Goal: Communication & Community: Ask a question

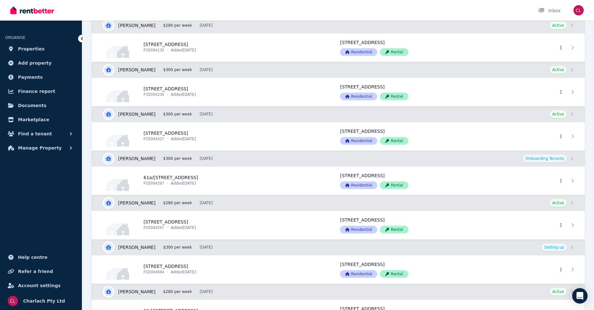
scroll to position [257, 0]
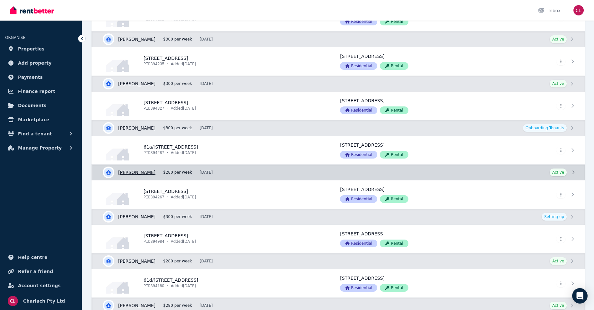
click at [140, 171] on link "View details for Phillip Stevenson" at bounding box center [338, 171] width 492 height 15
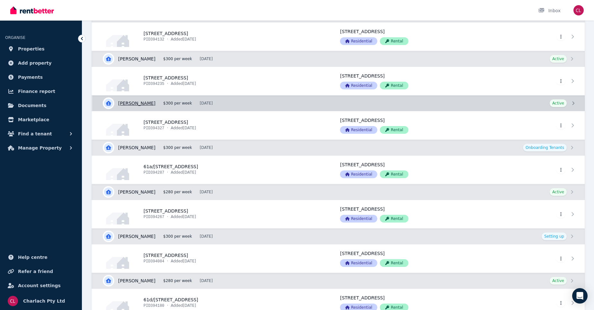
scroll to position [257, 0]
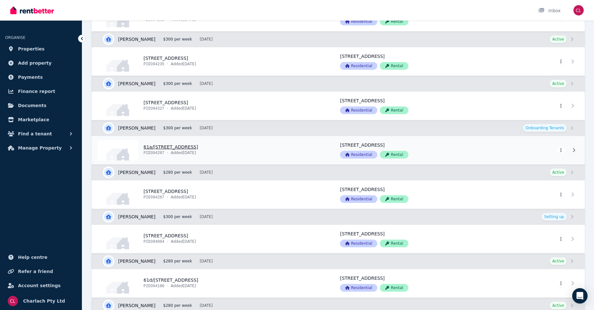
click at [166, 144] on link "View property details" at bounding box center [212, 150] width 240 height 28
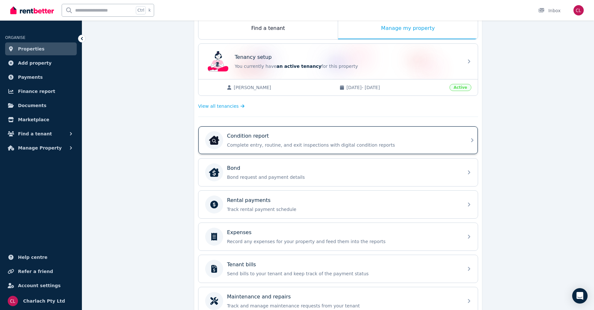
scroll to position [128, 0]
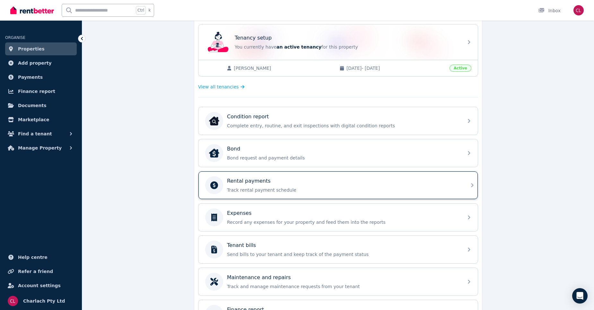
click at [324, 183] on div "Rental payments" at bounding box center [343, 181] width 232 height 8
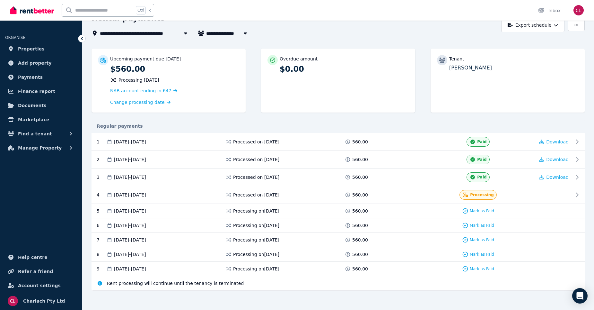
scroll to position [39, 0]
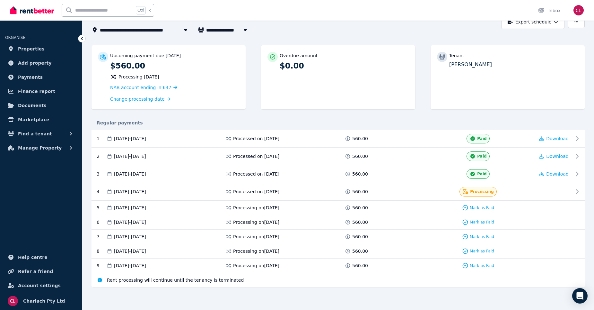
click at [243, 32] on icon "button" at bounding box center [245, 29] width 6 height 5
type input "**********"
click at [243, 32] on icon "button" at bounding box center [245, 29] width 6 height 5
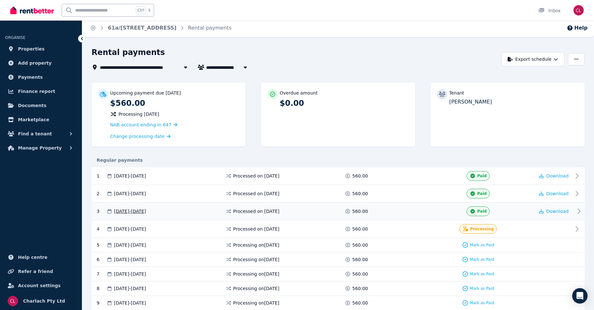
scroll to position [0, 0]
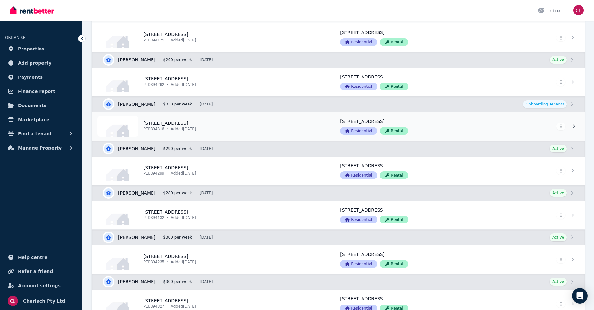
scroll to position [193, 0]
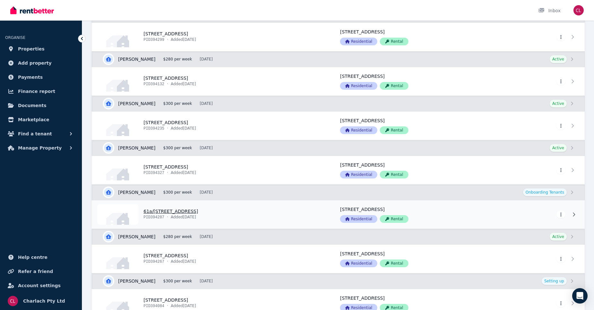
click at [175, 212] on link "View property details" at bounding box center [212, 214] width 240 height 28
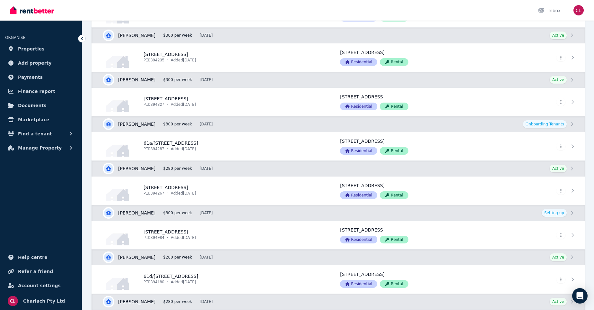
scroll to position [257, 0]
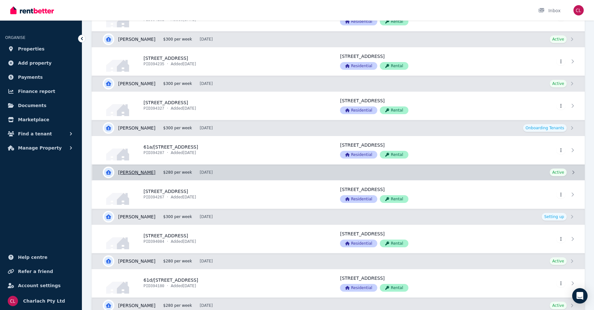
click at [146, 171] on link "View details for Phillip Stevenson" at bounding box center [338, 171] width 492 height 15
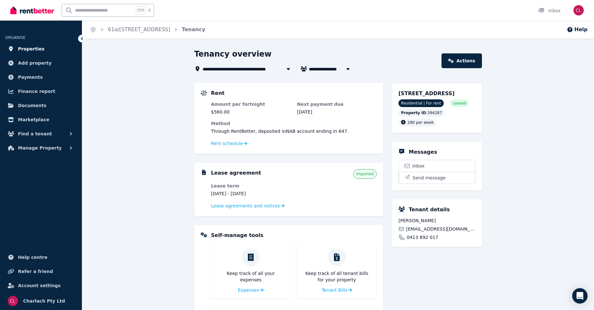
click at [25, 49] on span "Properties" at bounding box center [31, 49] width 27 height 8
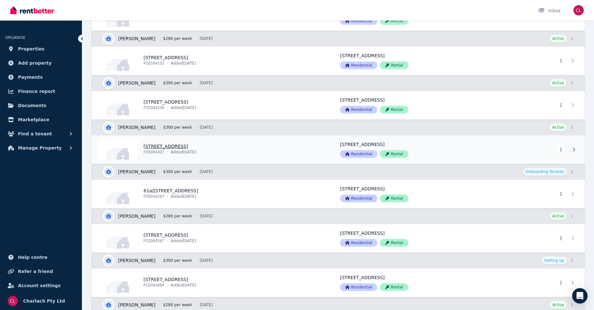
scroll to position [225, 0]
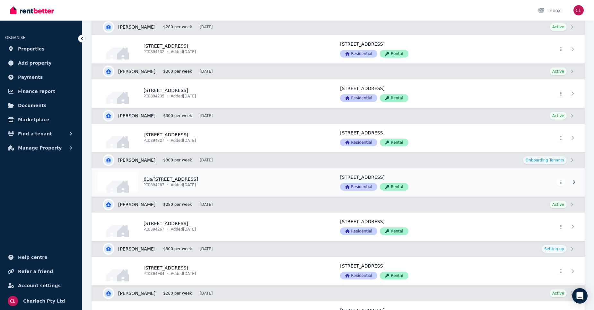
click at [175, 181] on link "View property details" at bounding box center [212, 182] width 240 height 28
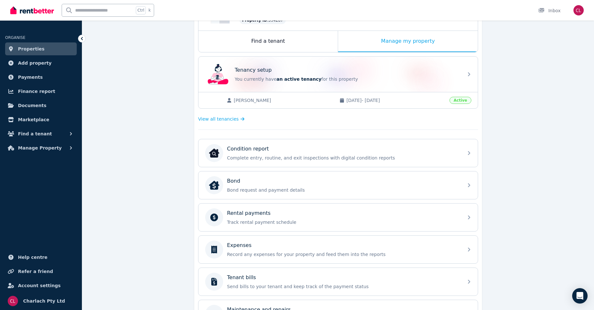
scroll to position [161, 0]
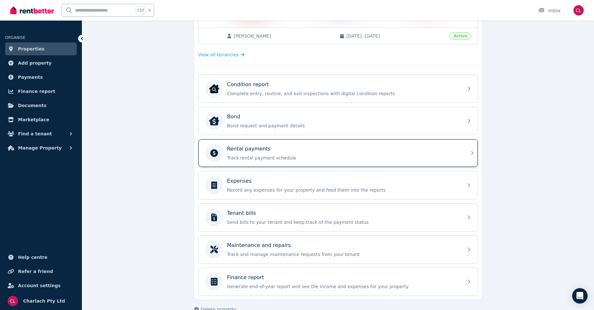
click at [269, 152] on div "Rental payments" at bounding box center [343, 149] width 232 height 8
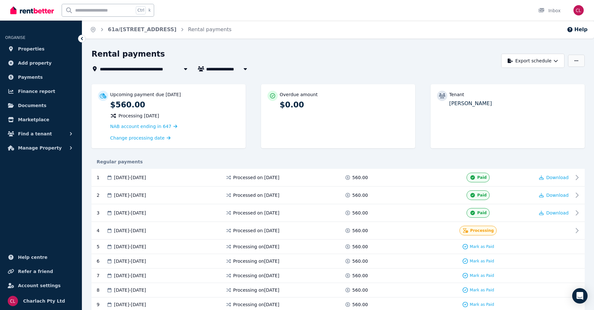
click at [574, 60] on icon "button" at bounding box center [576, 60] width 4 height 4
click at [458, 63] on div "**********" at bounding box center [295, 61] width 406 height 24
click at [581, 294] on icon "Open Intercom Messenger" at bounding box center [579, 295] width 7 height 8
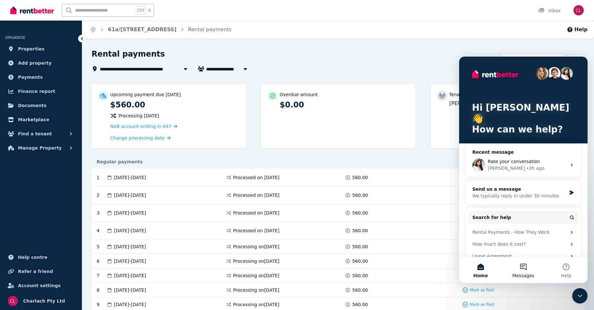
click at [528, 266] on button "Messages" at bounding box center [523, 270] width 43 height 26
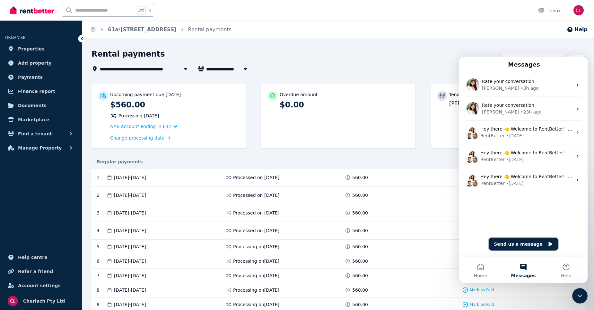
click at [548, 243] on button "Send us a message" at bounding box center [523, 243] width 69 height 13
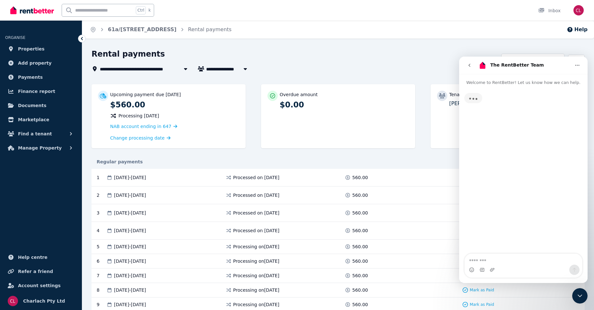
click at [484, 256] on textarea "Message…" at bounding box center [524, 258] width 118 height 11
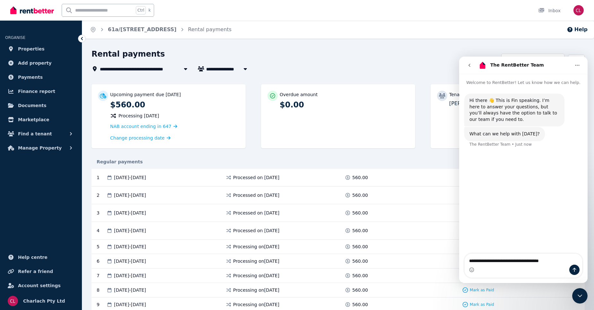
click at [532, 261] on textarea "**********" at bounding box center [524, 258] width 118 height 11
click at [556, 258] on textarea "**********" at bounding box center [524, 258] width 118 height 11
type textarea "**********"
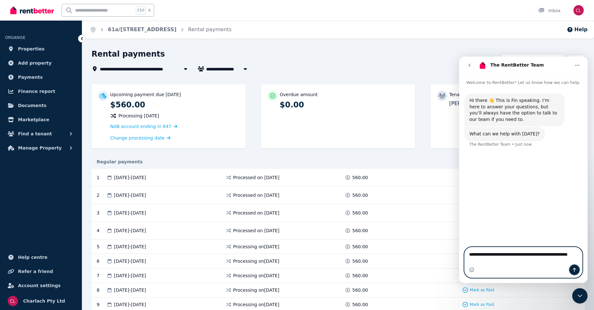
click at [571, 270] on button "Send a message…" at bounding box center [574, 269] width 10 height 10
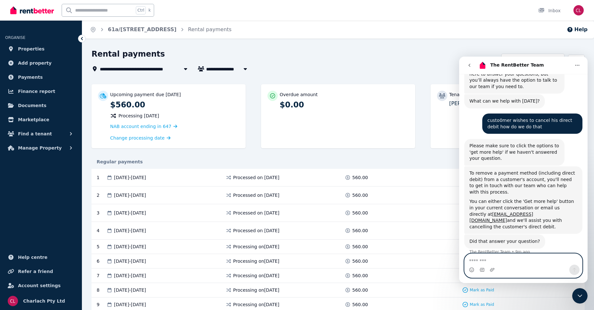
scroll to position [67, 0]
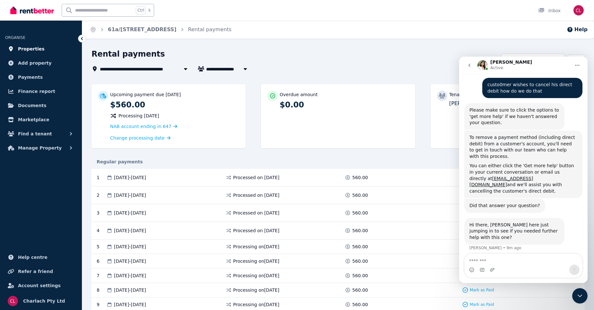
click at [30, 47] on span "Properties" at bounding box center [31, 49] width 27 height 8
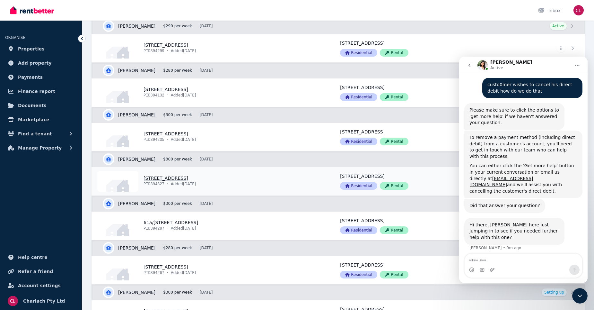
scroll to position [161, 0]
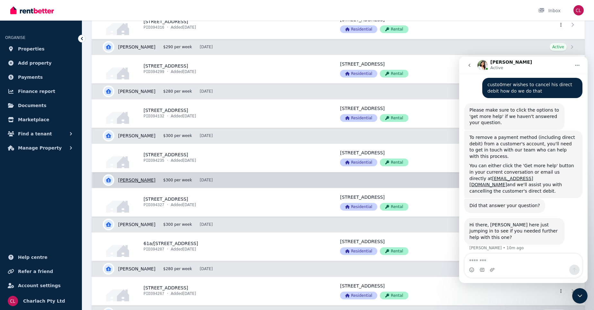
click at [150, 179] on link "View details for Michael Murdoch" at bounding box center [338, 179] width 492 height 15
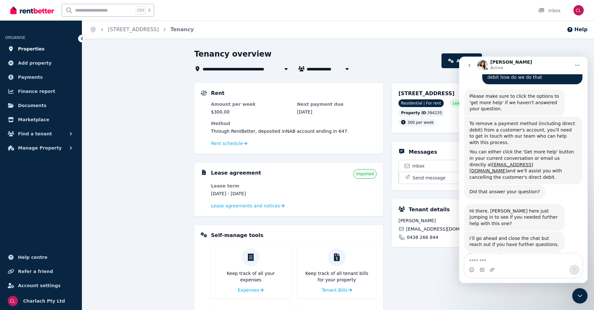
click at [39, 48] on link "Properties" at bounding box center [41, 48] width 72 height 13
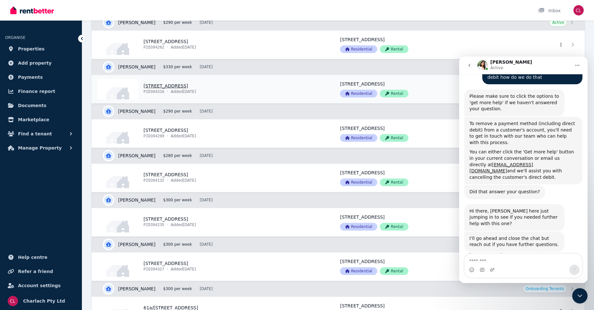
scroll to position [193, 0]
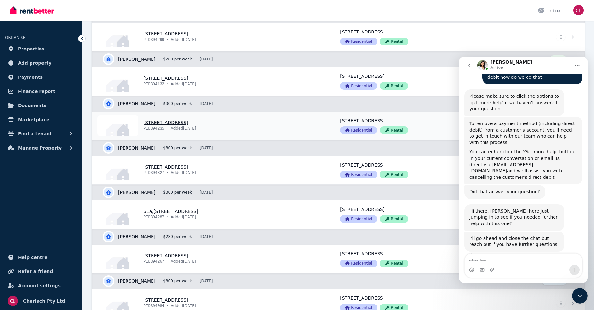
click at [155, 124] on link "View property details" at bounding box center [212, 125] width 240 height 28
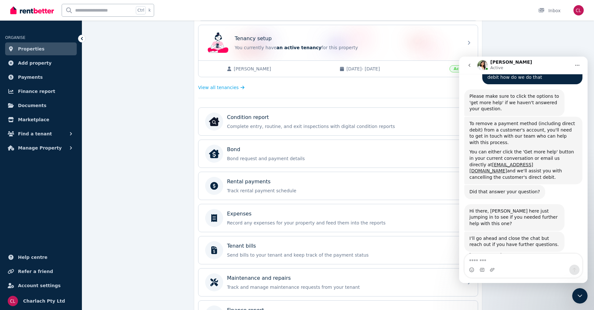
scroll to position [175, 0]
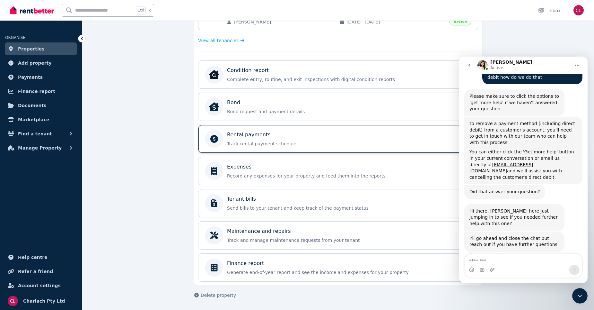
click at [297, 128] on div "Rental payments Track rental payment schedule" at bounding box center [337, 139] width 279 height 28
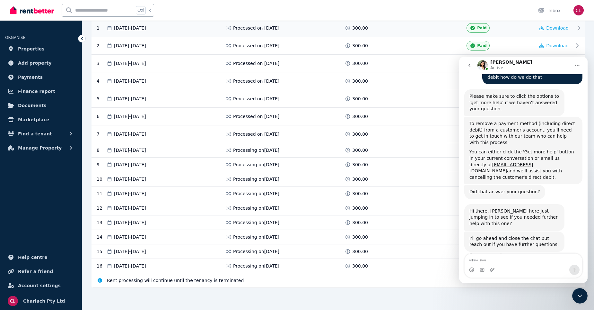
scroll to position [150, 0]
click at [580, 64] on button "Home" at bounding box center [577, 65] width 12 height 12
click at [467, 65] on button "go back" at bounding box center [469, 65] width 12 height 12
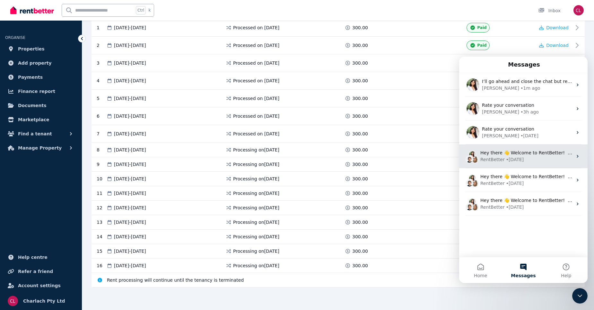
scroll to position [85, 0]
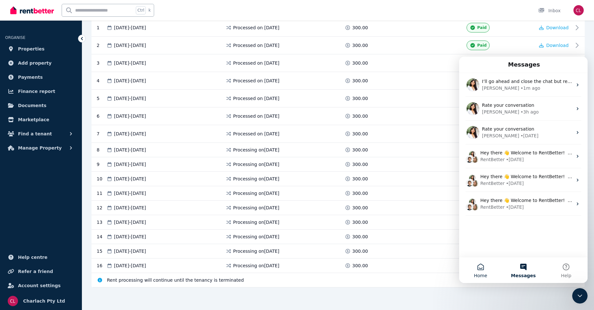
click at [483, 269] on button "Home" at bounding box center [480, 270] width 43 height 26
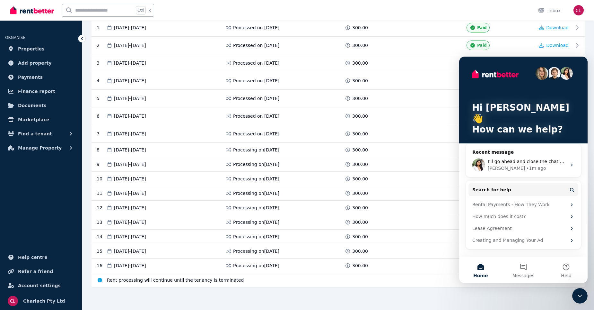
click at [580, 295] on icon "Close Intercom Messenger" at bounding box center [580, 296] width 8 height 8
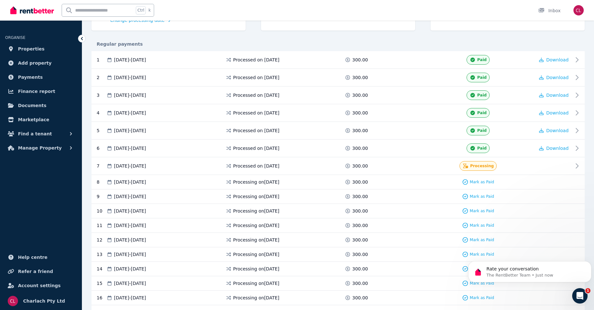
scroll to position [0, 0]
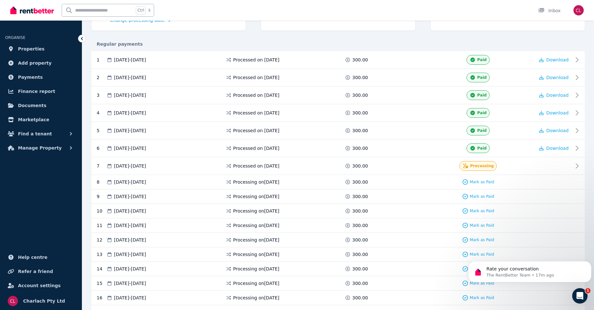
click at [584, 297] on div "Open Intercom Messenger" at bounding box center [579, 295] width 21 height 21
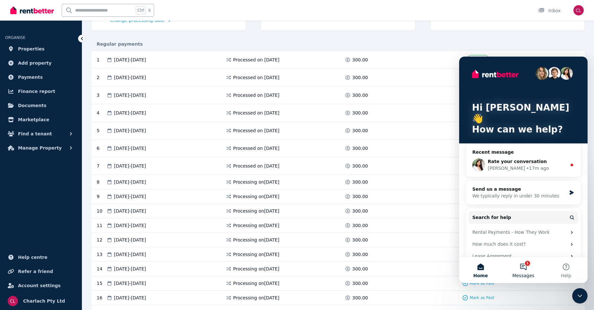
click at [521, 264] on button "1 Messages" at bounding box center [523, 270] width 43 height 26
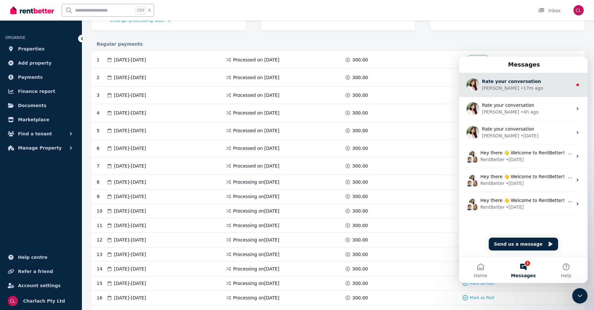
click at [520, 85] on div "• 17m ago" at bounding box center [531, 88] width 22 height 7
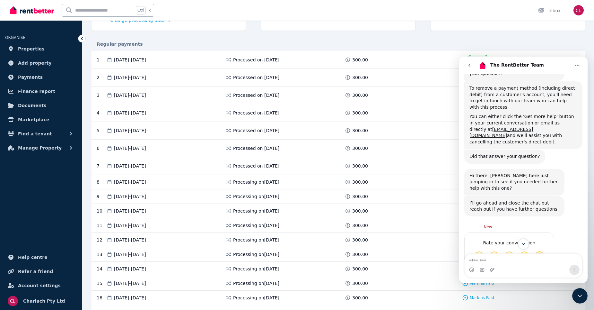
scroll to position [128, 0]
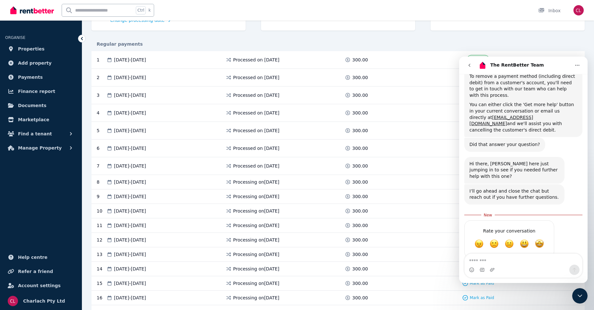
click at [583, 297] on icon "Close Intercom Messenger" at bounding box center [580, 296] width 8 height 8
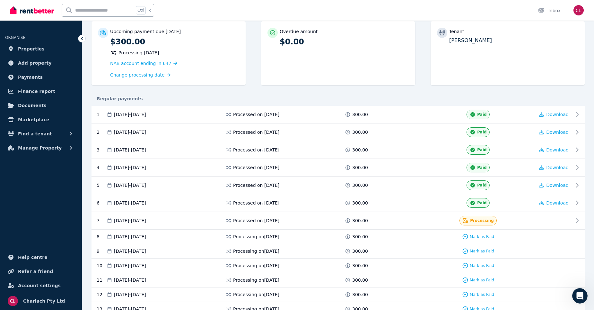
scroll to position [0, 0]
